Goal: Task Accomplishment & Management: Manage account settings

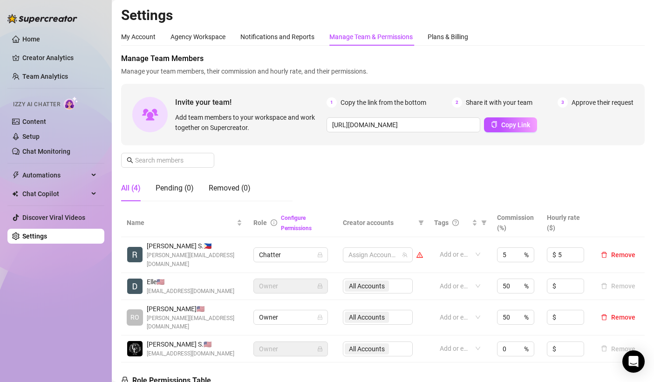
click at [334, 73] on span "Manage your team members, their commission and hourly rate, and their permissio…" at bounding box center [383, 71] width 524 height 10
click at [197, 249] on span "[PERSON_NAME] S. 🇵🇭" at bounding box center [195, 246] width 96 height 10
click at [53, 79] on link "Team Analytics" at bounding box center [45, 76] width 46 height 7
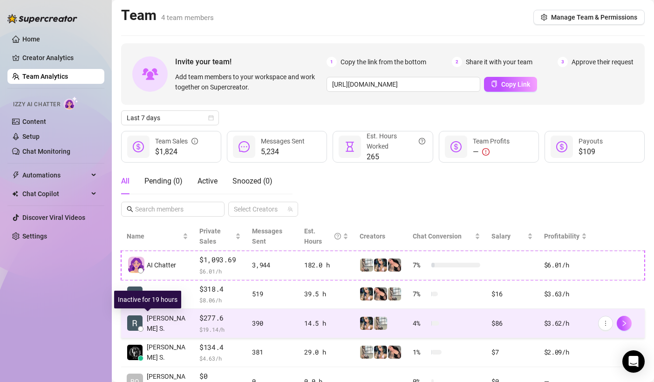
click at [163, 321] on span "[PERSON_NAME] S." at bounding box center [167, 323] width 41 height 21
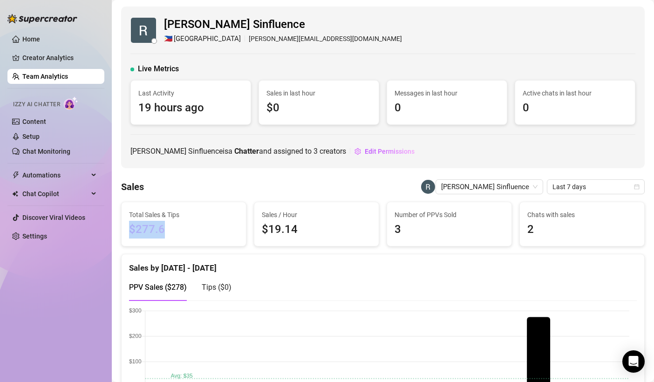
drag, startPoint x: 178, startPoint y: 229, endPoint x: 128, endPoint y: 234, distance: 51.1
click at [128, 234] on div "Total Sales & Tips $277.6" at bounding box center [184, 224] width 124 height 44
copy span "$277.6"
drag, startPoint x: 207, startPoint y: 175, endPoint x: 201, endPoint y: 174, distance: 6.6
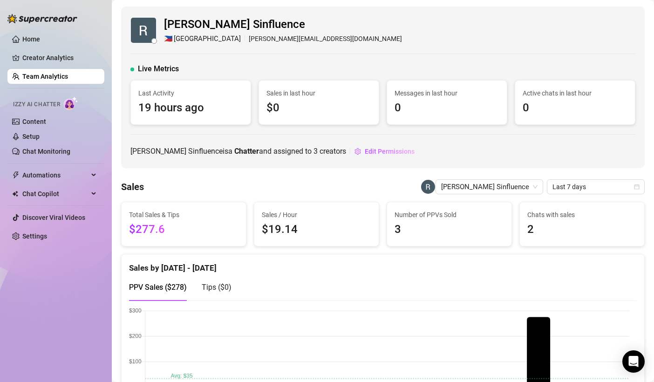
click at [334, 18] on div "[PERSON_NAME] Sinfluence 🇵🇭 Manila [PERSON_NAME][EMAIL_ADDRESS][DOMAIN_NAME]" at bounding box center [382, 30] width 505 height 28
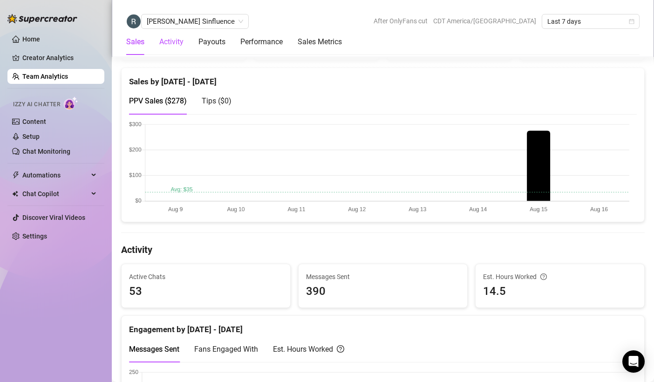
click at [181, 46] on div "Activity" at bounding box center [171, 41] width 24 height 11
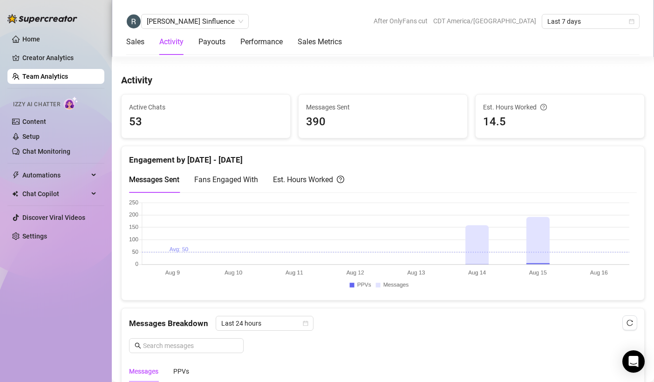
scroll to position [366, 0]
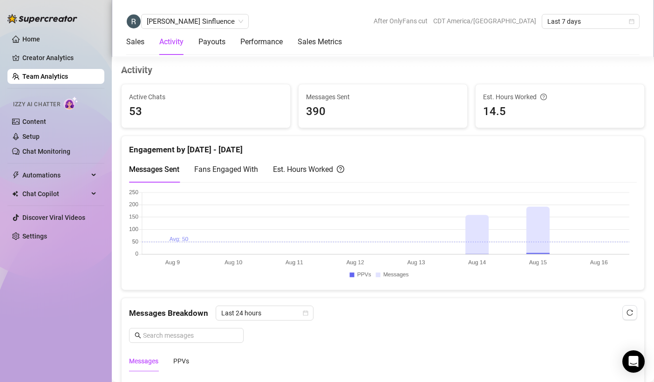
click at [303, 164] on div "Est. Hours Worked" at bounding box center [308, 170] width 71 height 12
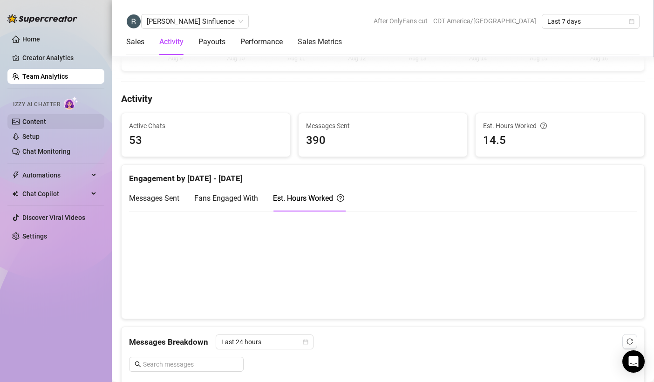
scroll to position [273, 0]
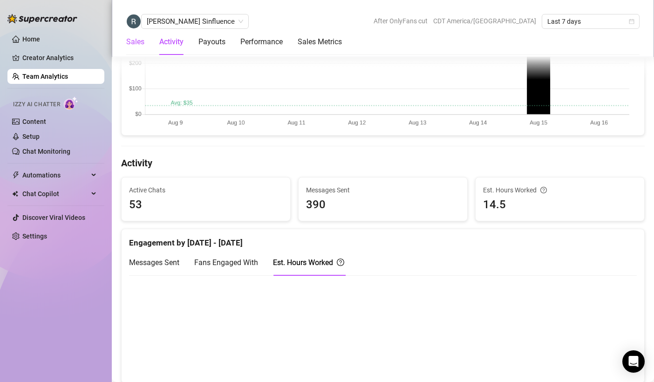
click at [144, 43] on div "Sales" at bounding box center [135, 41] width 18 height 11
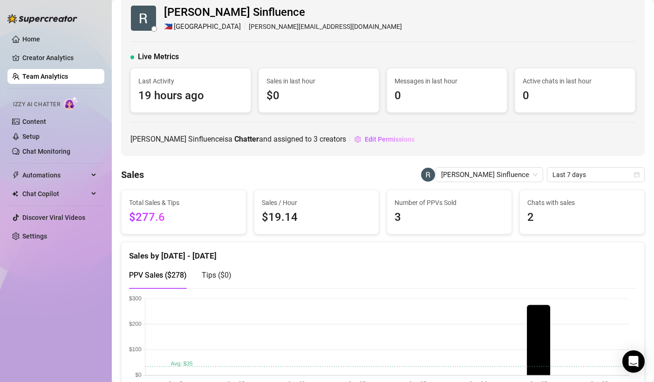
scroll to position [0, 0]
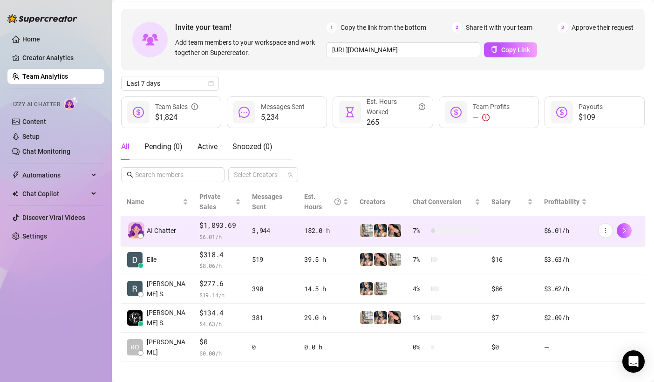
scroll to position [41, 0]
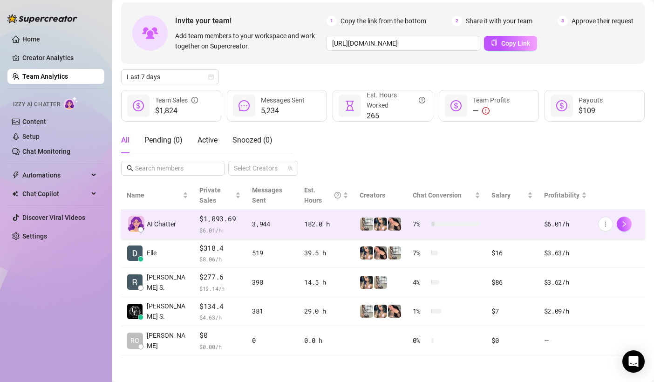
click at [169, 225] on span "AI Chatter" at bounding box center [161, 224] width 29 height 10
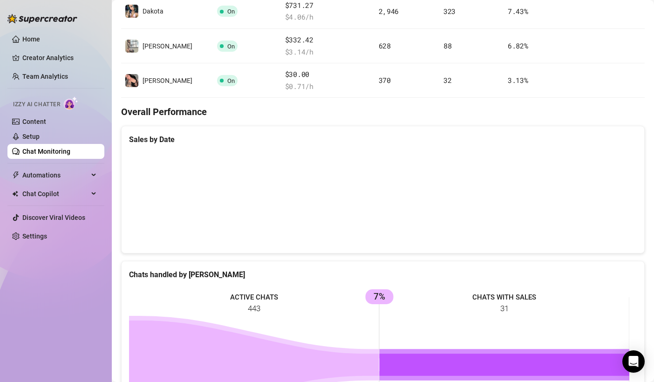
scroll to position [227, 0]
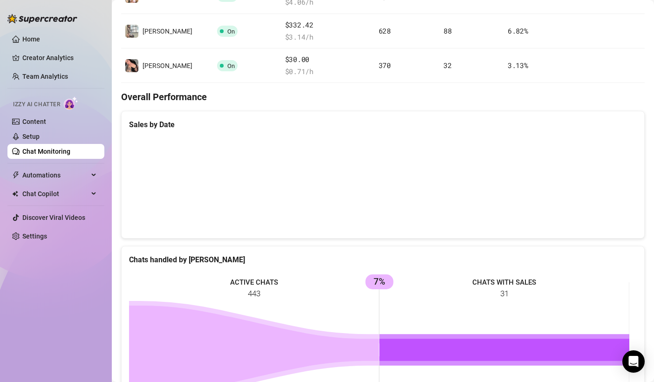
drag, startPoint x: 556, startPoint y: 84, endPoint x: 543, endPoint y: 96, distance: 17.5
click at [334, 84] on div "Chat Monitoring Performance Metrics Last 7 days Total AI Sales & Tips $1,094 AI…" at bounding box center [383, 195] width 524 height 833
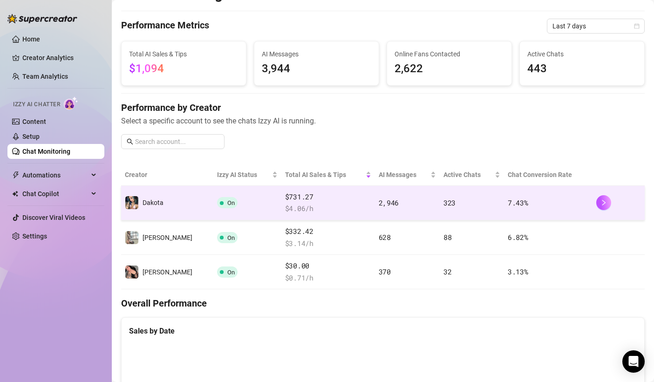
scroll to position [0, 0]
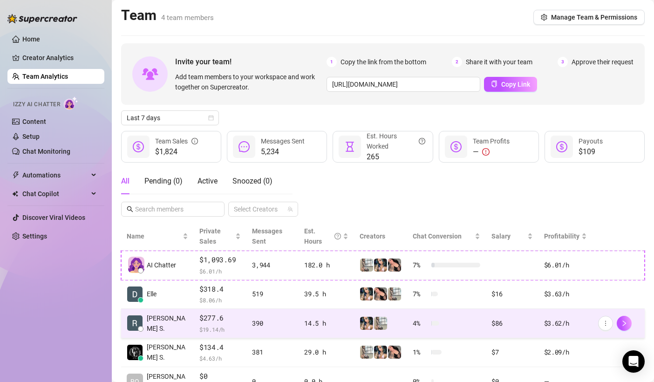
click at [170, 324] on td "[PERSON_NAME] S." at bounding box center [157, 323] width 73 height 29
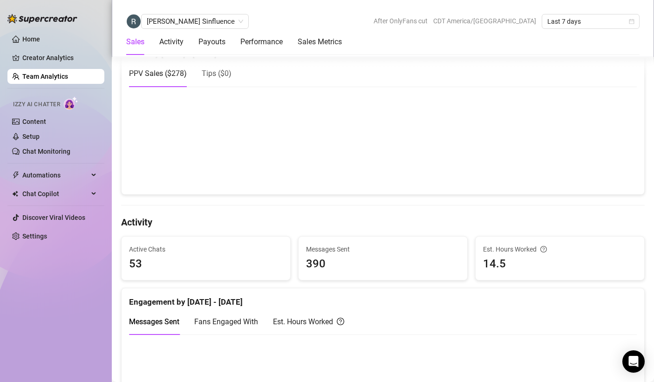
scroll to position [280, 0]
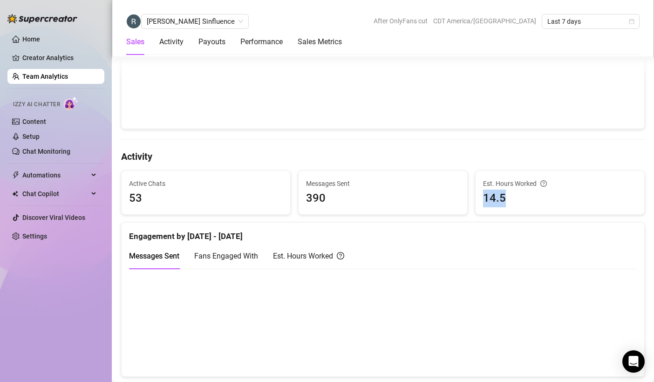
drag, startPoint x: 508, startPoint y: 194, endPoint x: 473, endPoint y: 204, distance: 36.0
click at [334, 204] on div "Est. Hours Worked 14.5" at bounding box center [560, 193] width 169 height 44
copy span "14.5"
